Goal: Task Accomplishment & Management: Complete application form

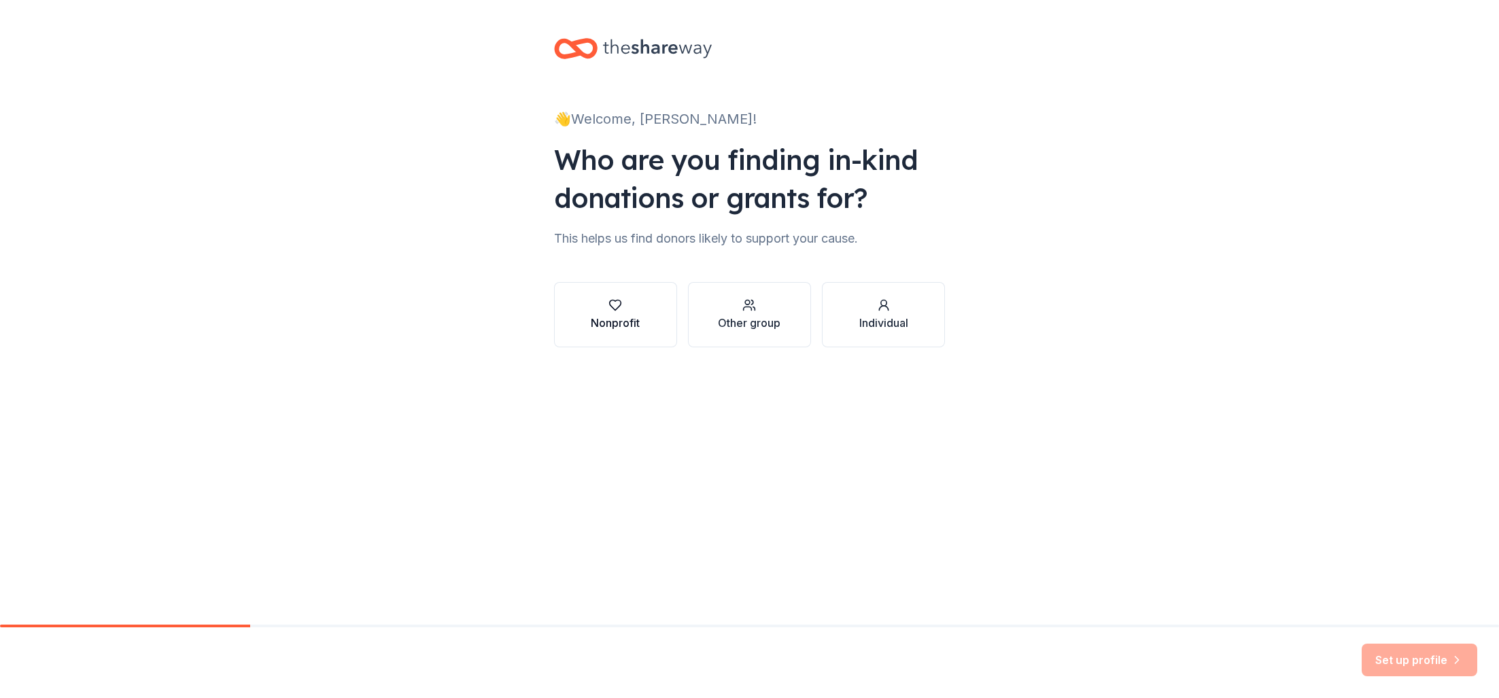
click at [622, 315] on div "Nonprofit" at bounding box center [615, 323] width 49 height 16
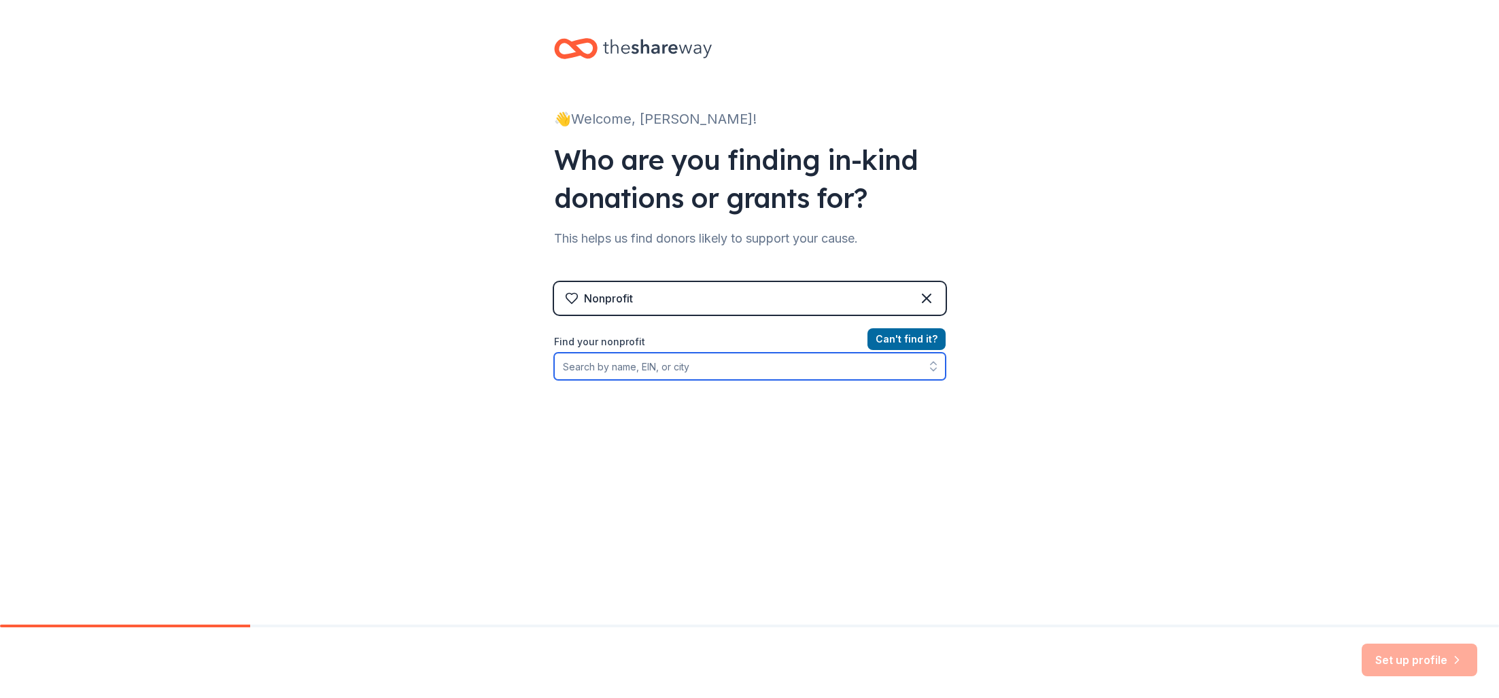
click at [693, 366] on input "Find your nonprofit" at bounding box center [750, 366] width 392 height 27
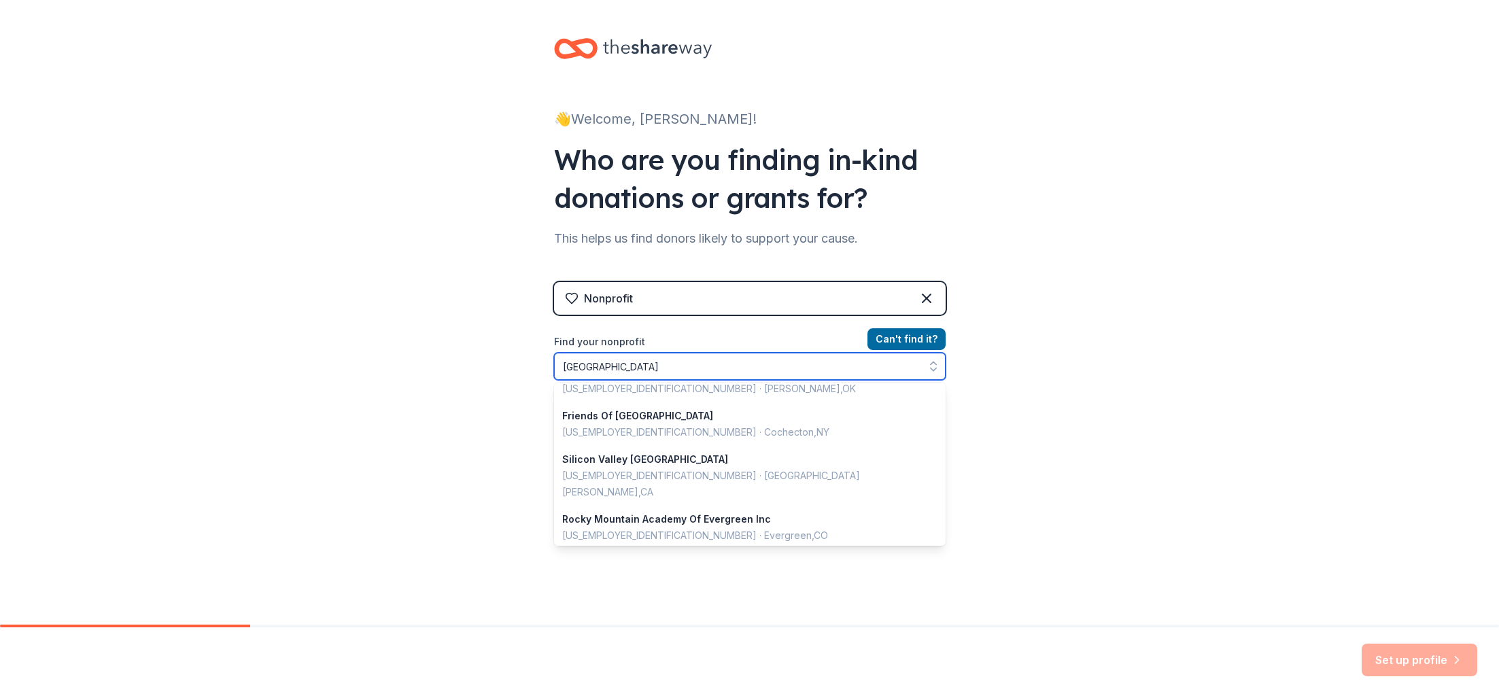
scroll to position [372, 0]
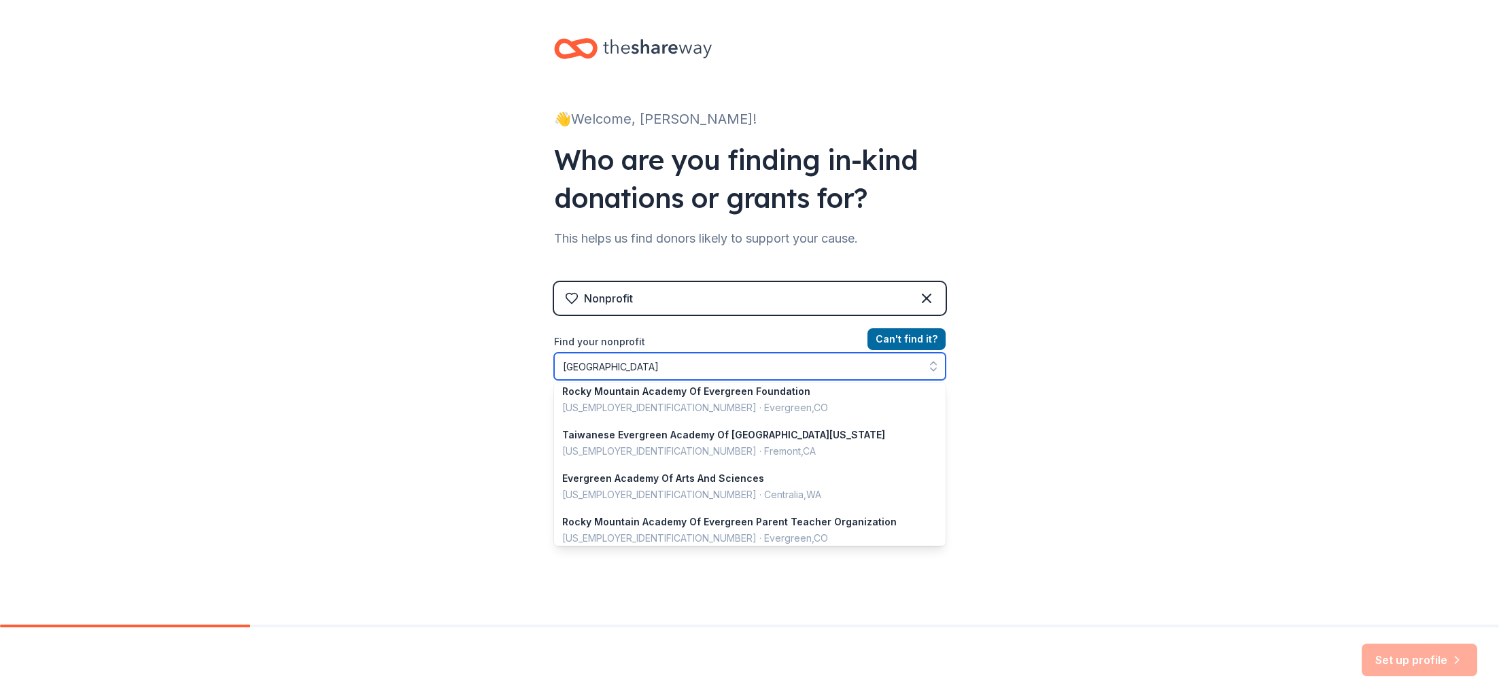
click at [562, 367] on input "[GEOGRAPHIC_DATA]" at bounding box center [750, 366] width 392 height 27
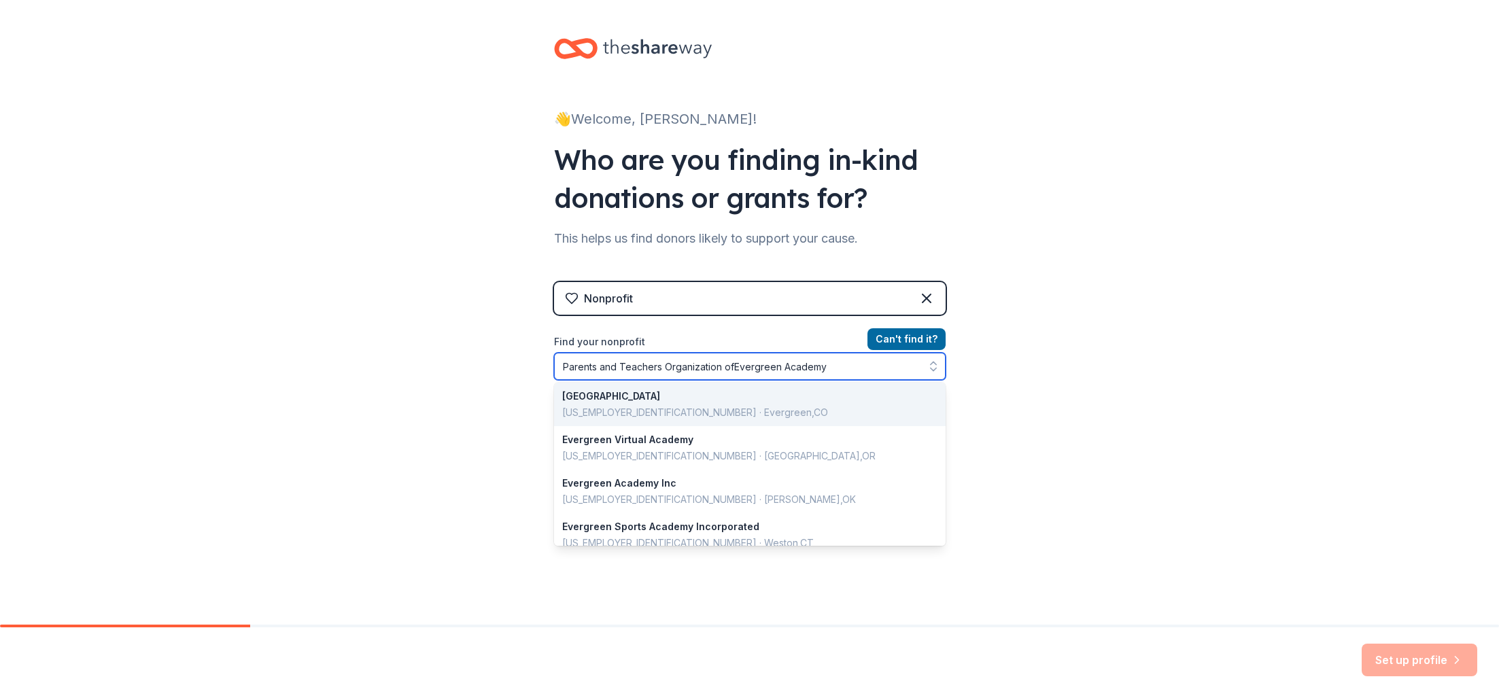
type input "Parents and Teachers Organization of [GEOGRAPHIC_DATA]"
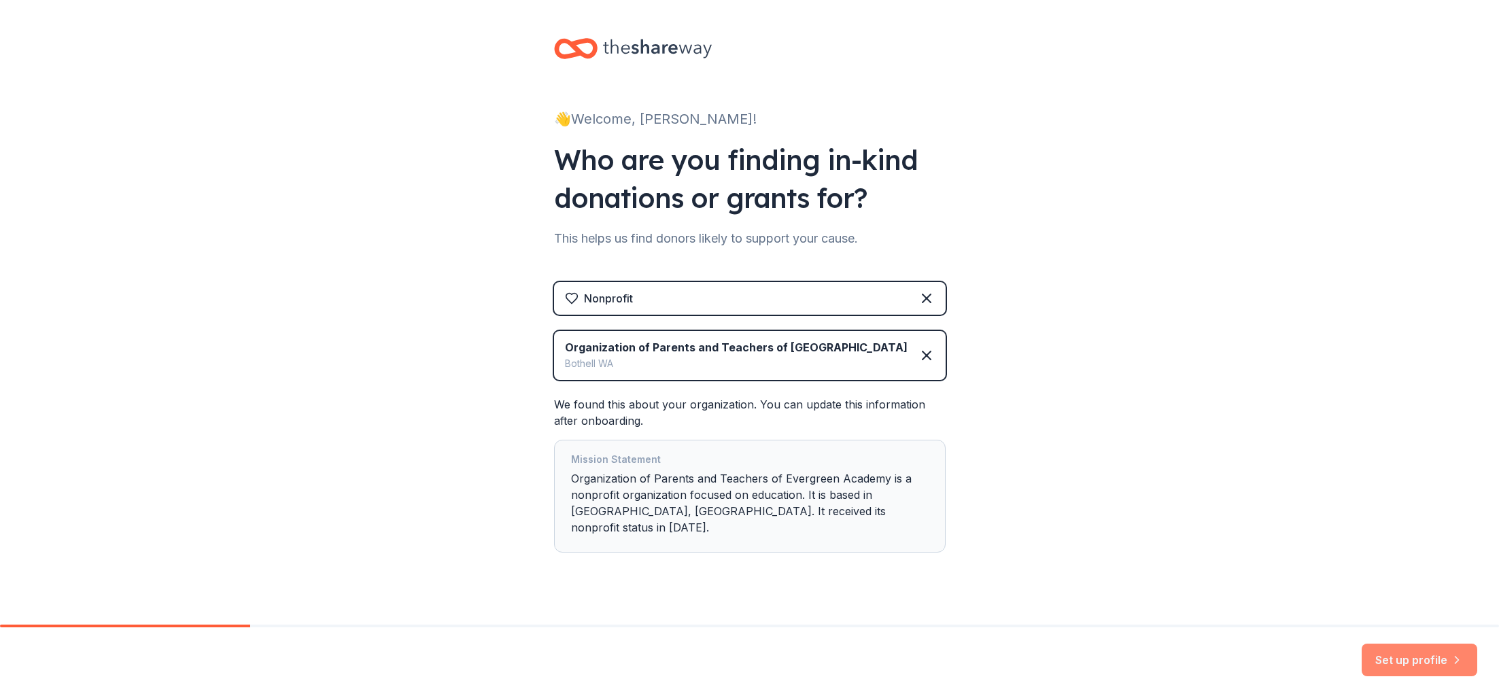
click at [1410, 660] on button "Set up profile" at bounding box center [1420, 660] width 116 height 33
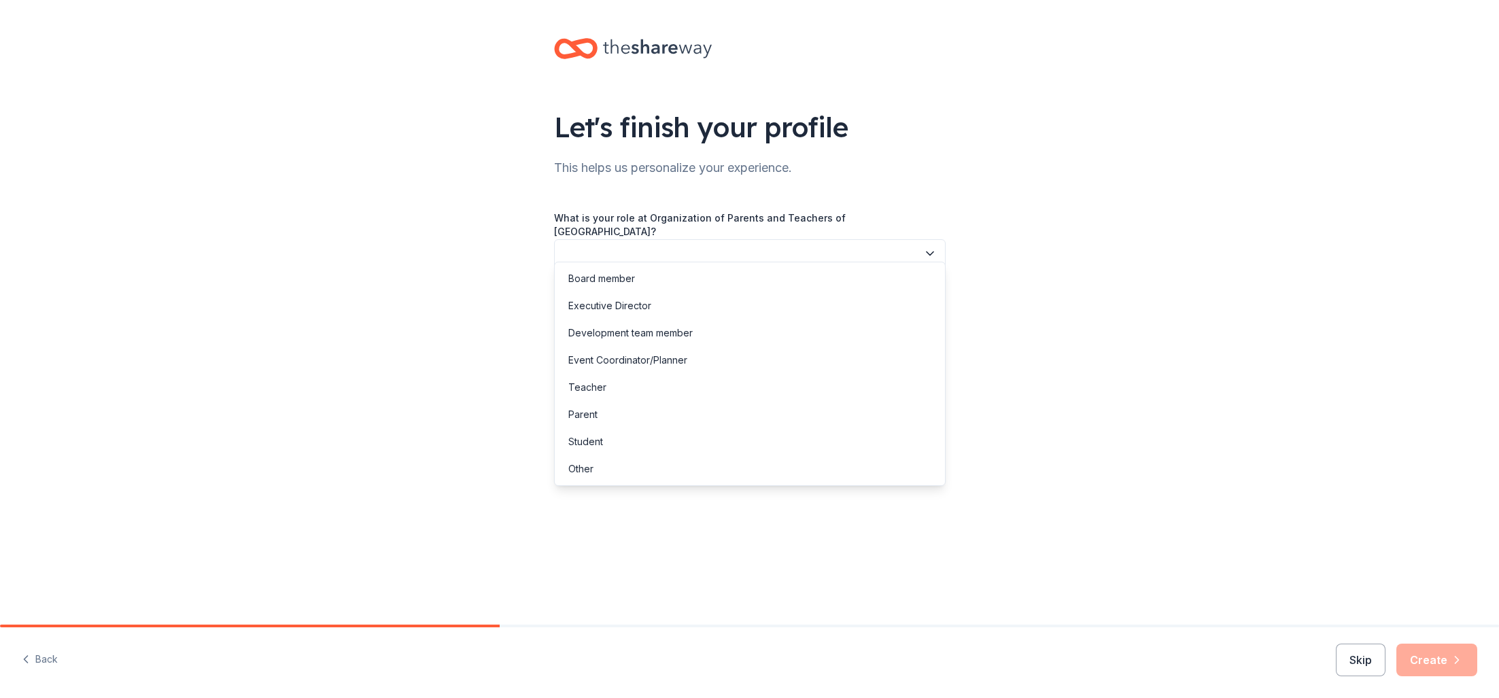
click at [852, 247] on button "button" at bounding box center [750, 253] width 392 height 29
click at [636, 473] on div "Other" at bounding box center [749, 468] width 385 height 27
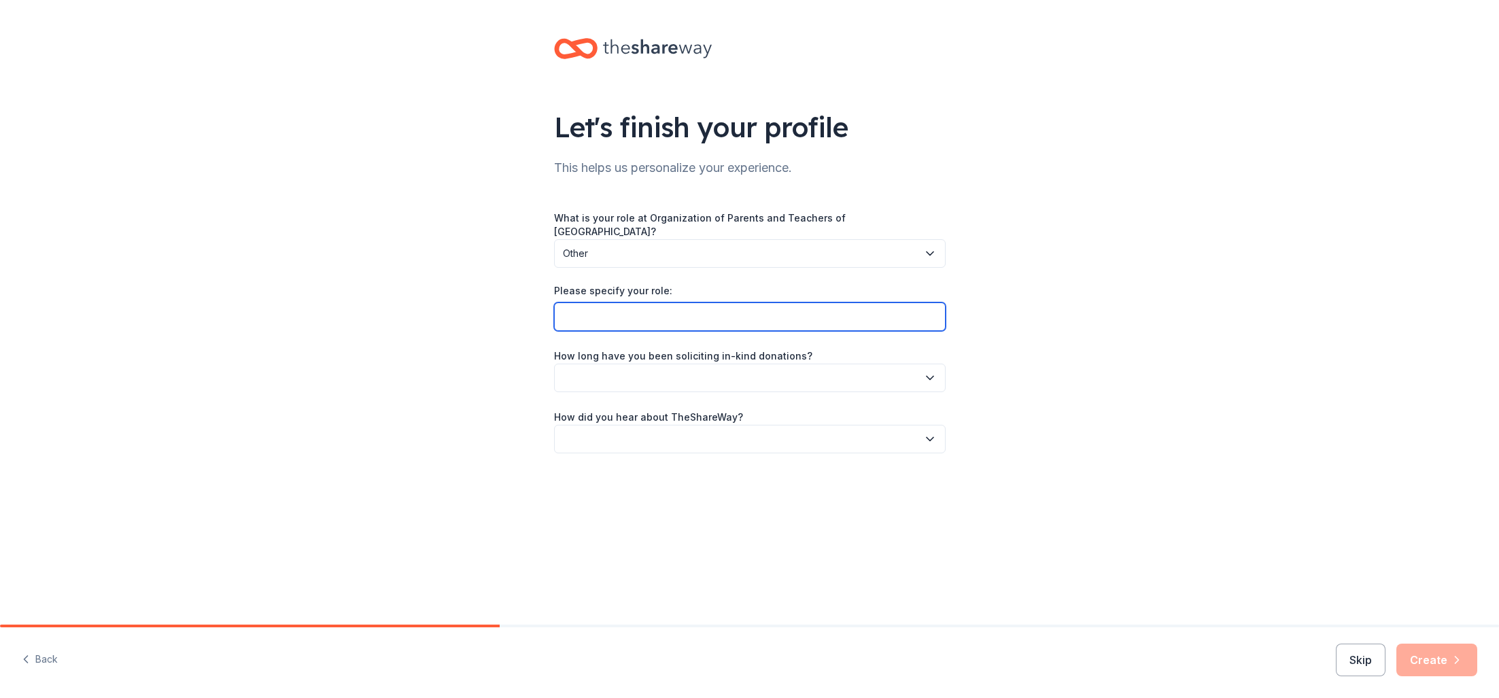
click at [666, 303] on input "Please specify your role:" at bounding box center [750, 317] width 392 height 29
type input "President"
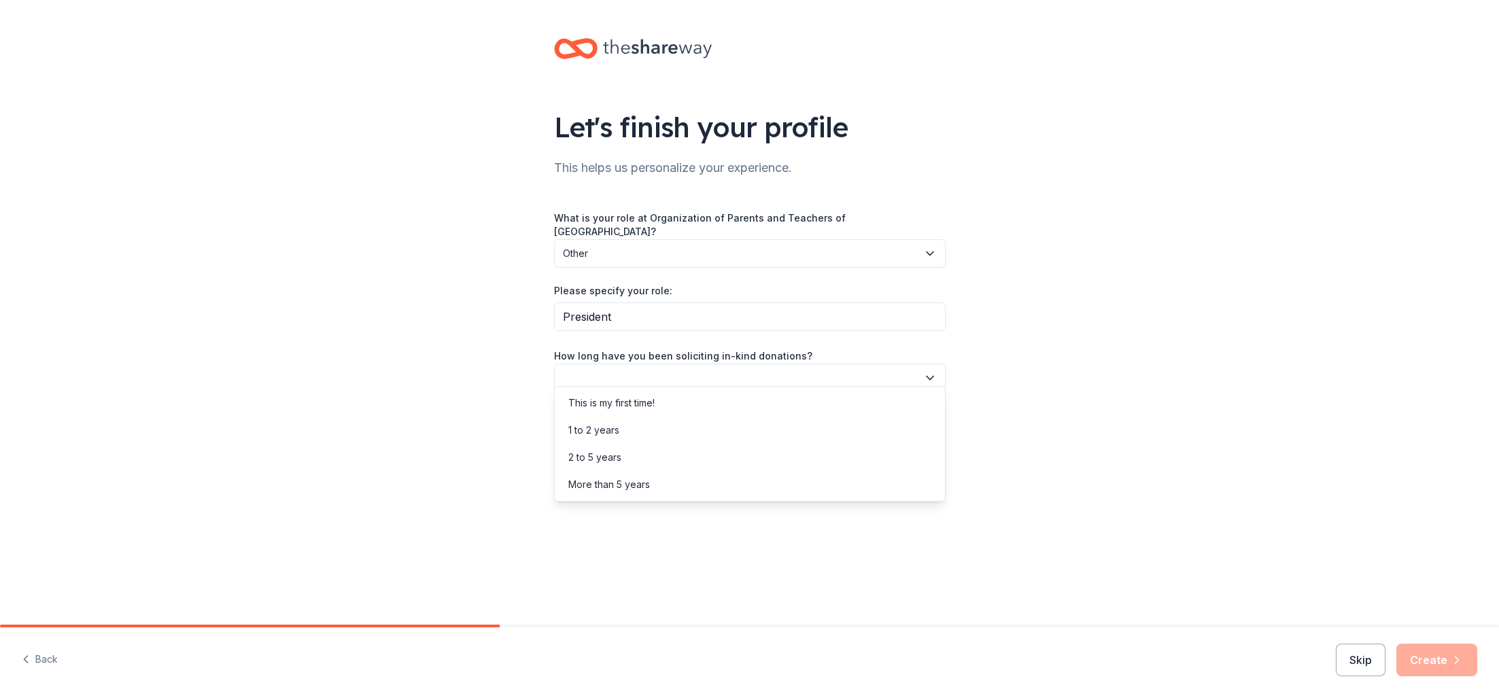
click at [703, 370] on button "button" at bounding box center [750, 378] width 392 height 29
click at [693, 401] on div "This is my first time!" at bounding box center [749, 403] width 385 height 27
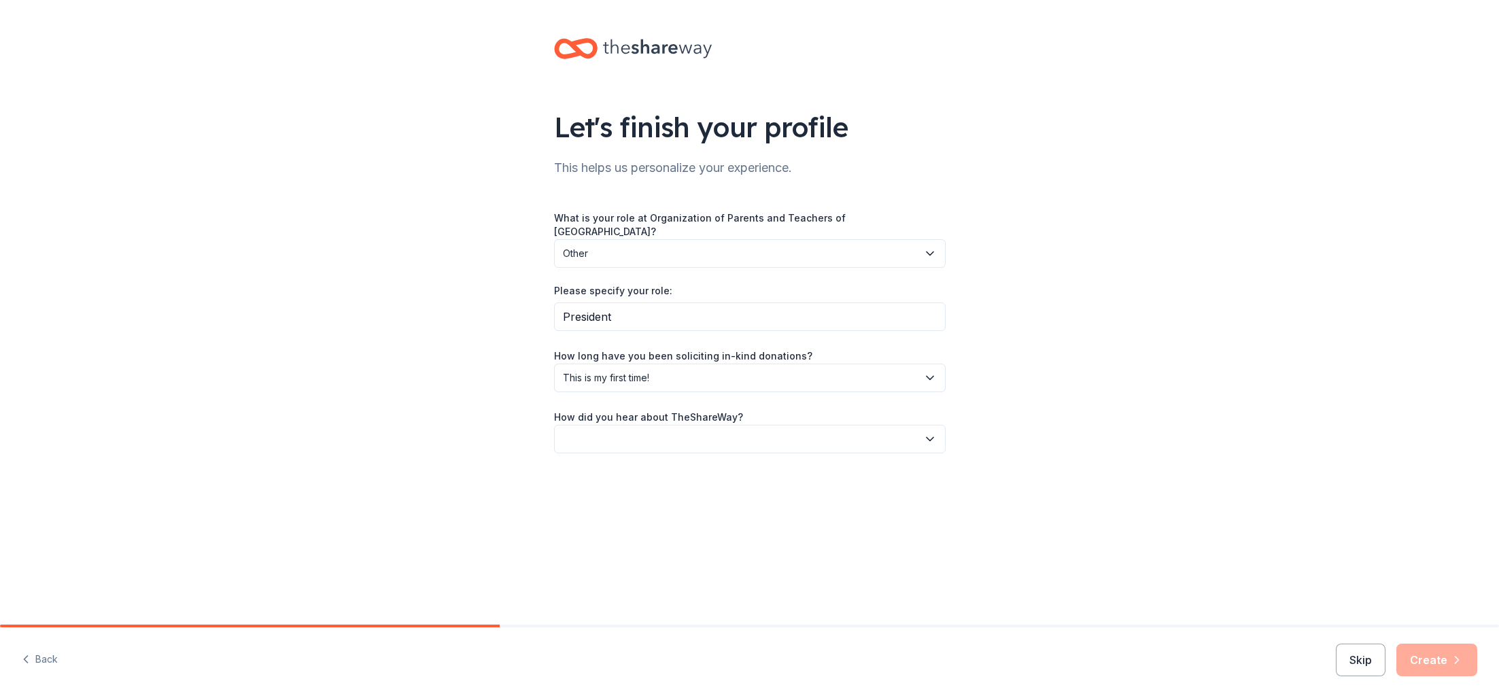
click at [694, 425] on button "button" at bounding box center [750, 439] width 392 height 29
click at [650, 467] on div "Friend or colleague" at bounding box center [612, 464] width 88 height 16
click at [1433, 654] on button "Create" at bounding box center [1436, 660] width 81 height 33
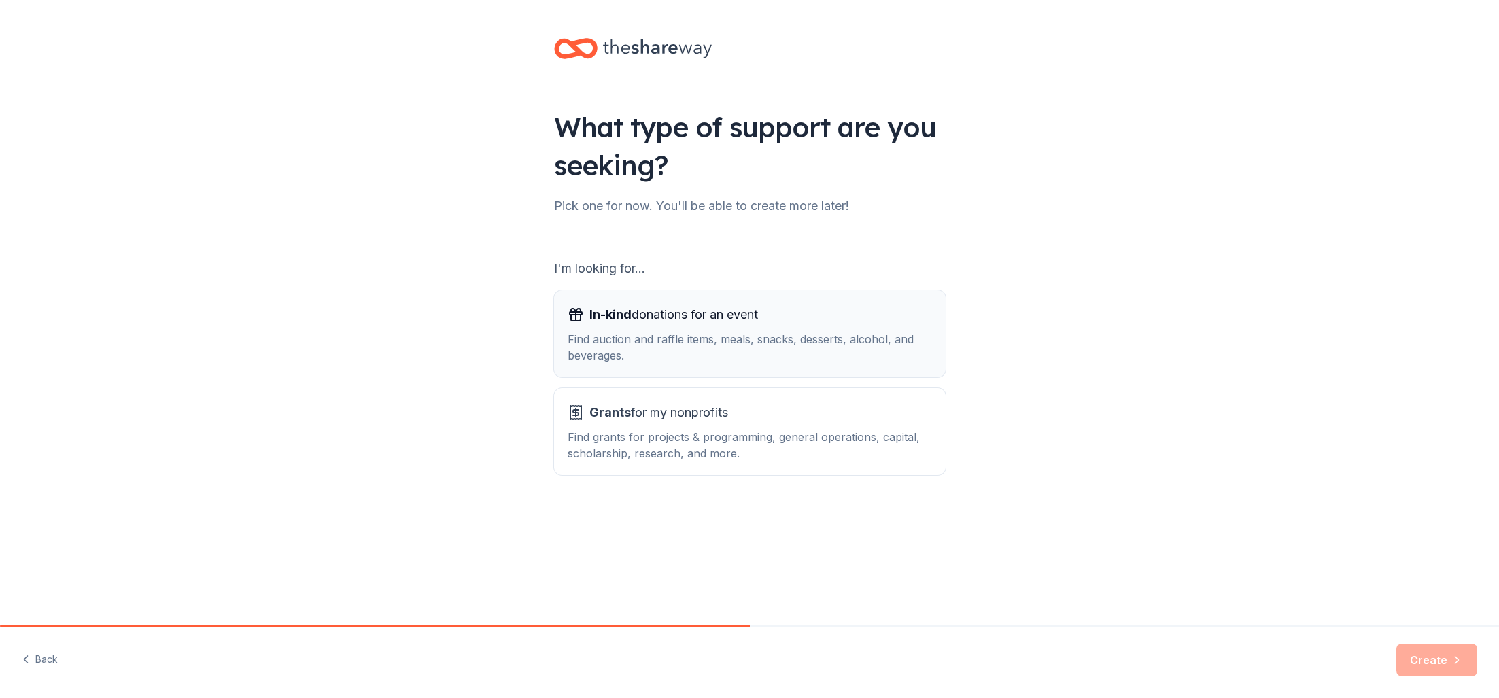
click at [916, 334] on div "Find auction and raffle items, meals, snacks, desserts, alcohol, and beverages." at bounding box center [750, 347] width 364 height 33
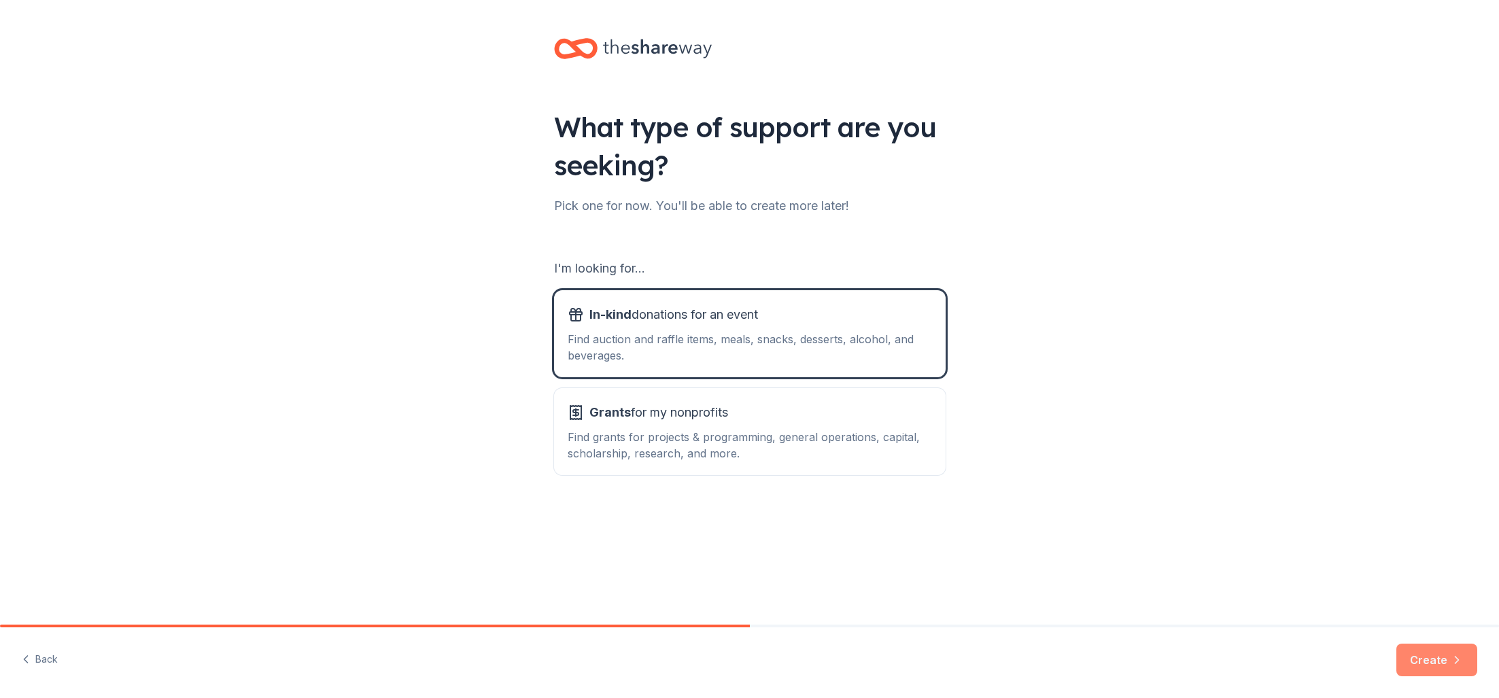
click at [1436, 665] on button "Create" at bounding box center [1436, 660] width 81 height 33
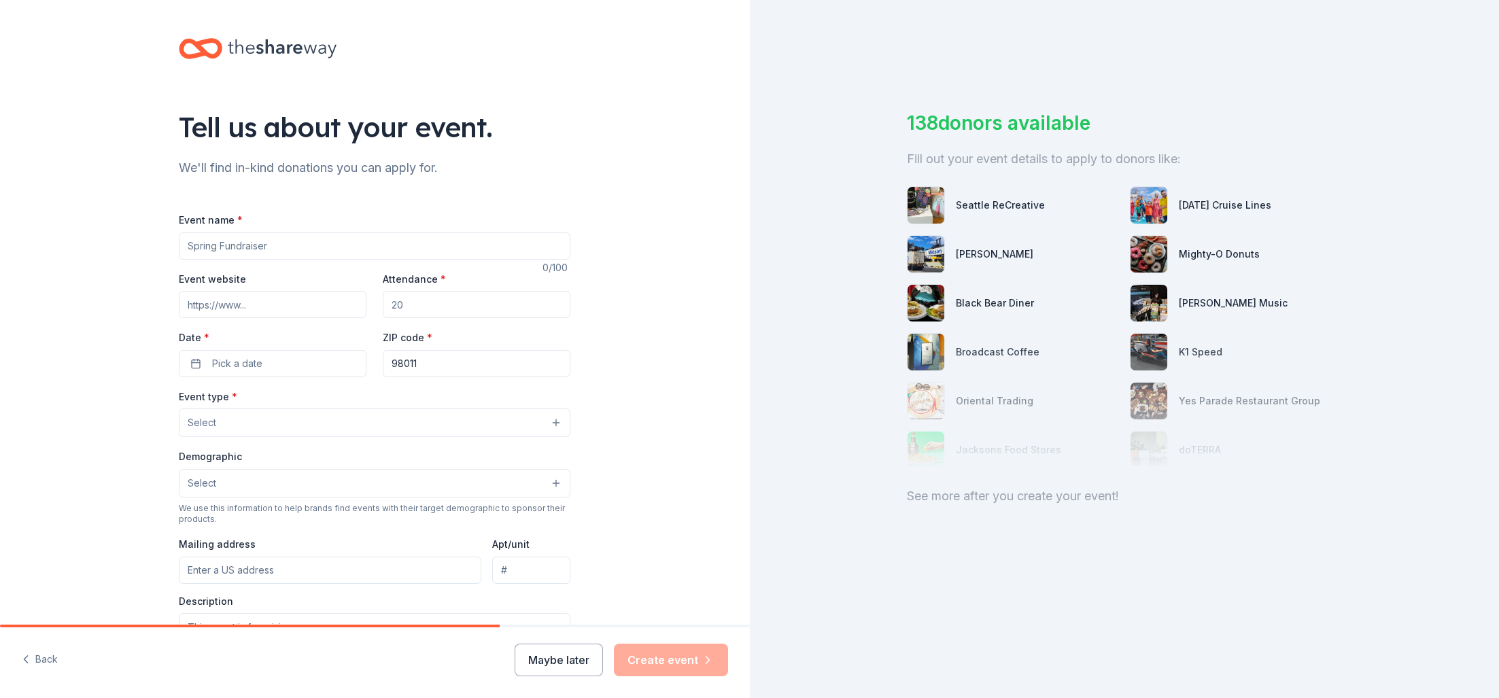
click at [678, 213] on div "Tell us about your event. We'll find in-kind donations you can apply for. Event…" at bounding box center [375, 452] width 750 height 905
click at [504, 423] on button "Select" at bounding box center [375, 423] width 392 height 29
click at [670, 422] on div "Tell us about your event. We'll find in-kind donations you can apply for. Event…" at bounding box center [375, 452] width 750 height 905
